Goal: Information Seeking & Learning: Learn about a topic

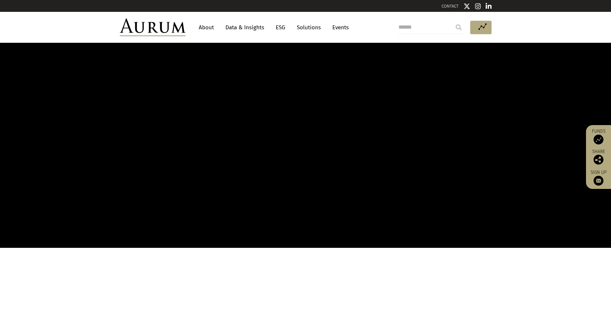
click at [206, 28] on link "About" at bounding box center [207, 27] width 22 height 12
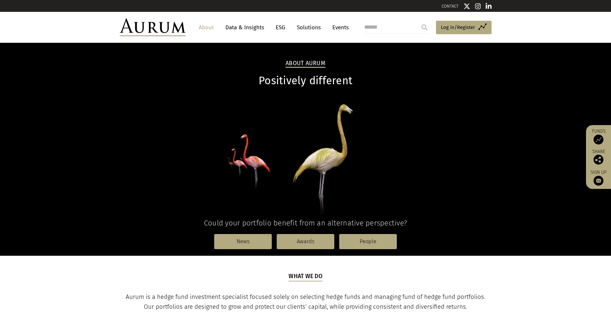
click at [206, 28] on link "About" at bounding box center [207, 27] width 22 height 12
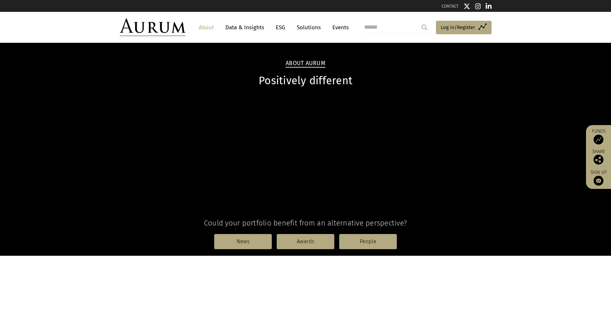
click at [239, 25] on link "Data & Insights" at bounding box center [244, 27] width 45 height 12
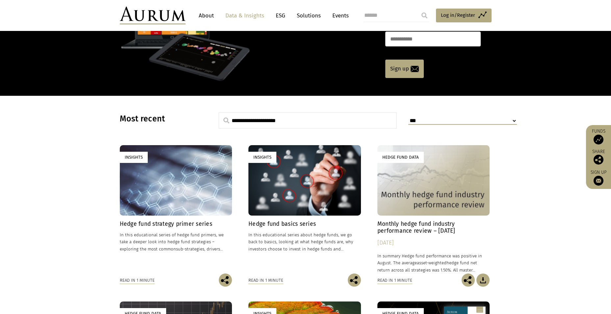
scroll to position [165, 0]
